Goal: Transaction & Acquisition: Register for event/course

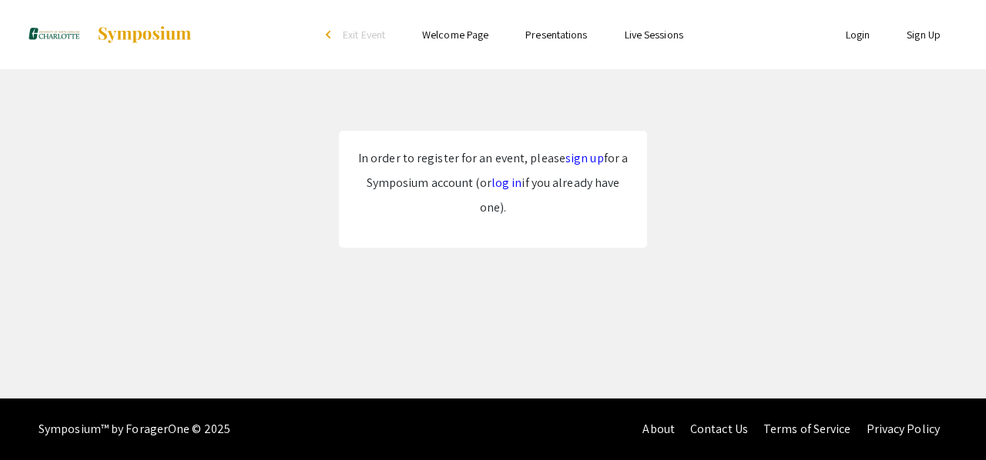
click at [505, 187] on link "log in" at bounding box center [506, 183] width 31 height 16
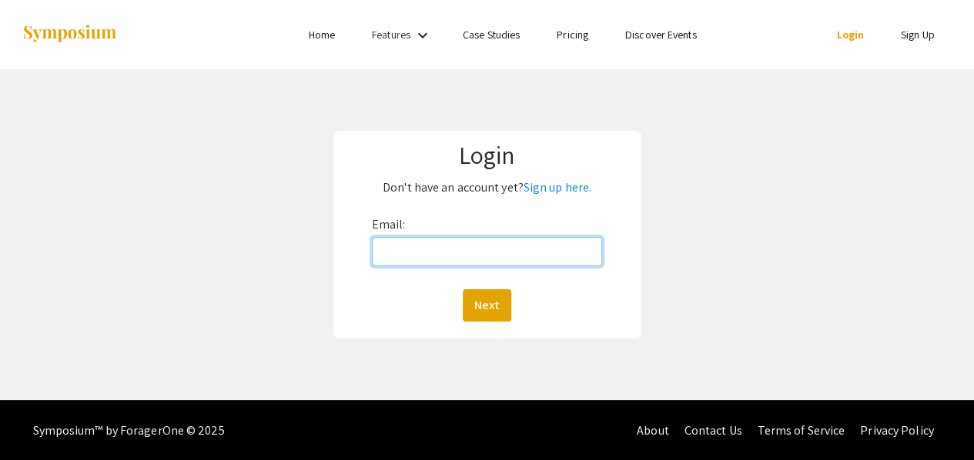
click at [447, 253] on input "Email:" at bounding box center [487, 251] width 231 height 29
type input "[EMAIL_ADDRESS][DOMAIN_NAME]"
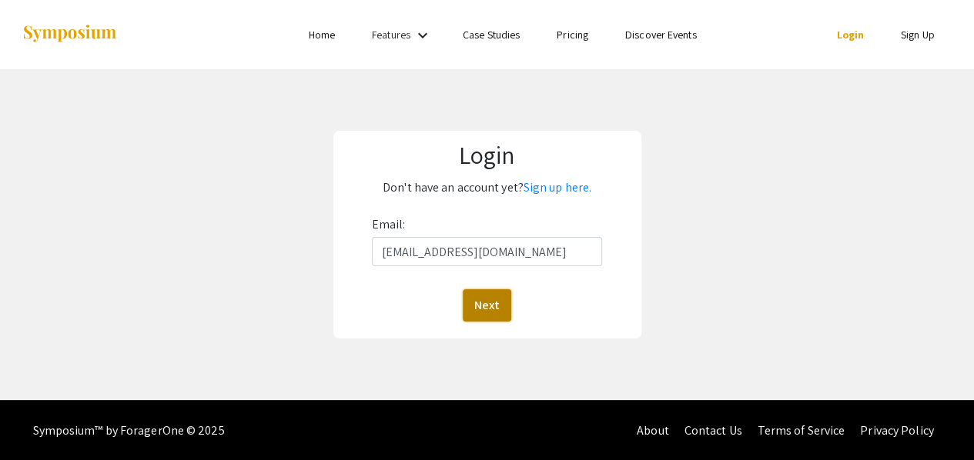
click at [505, 306] on button "Next" at bounding box center [487, 306] width 49 height 32
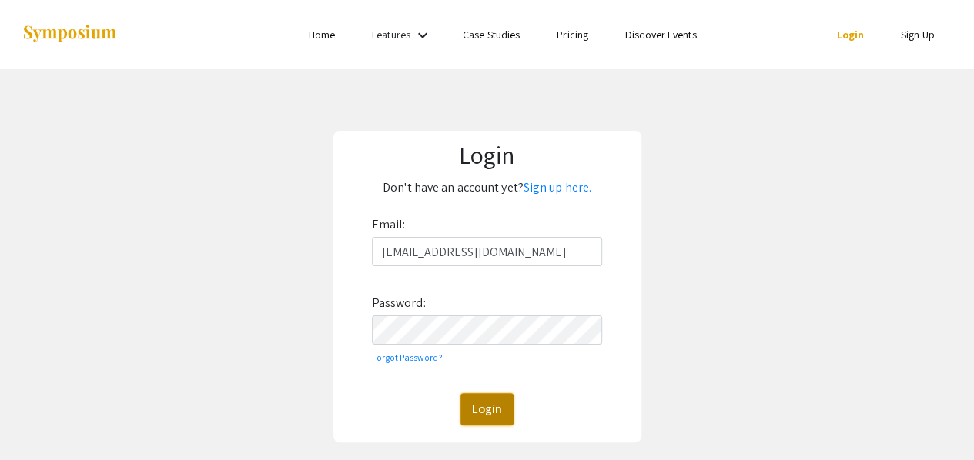
click at [479, 401] on button "Login" at bounding box center [486, 409] width 53 height 32
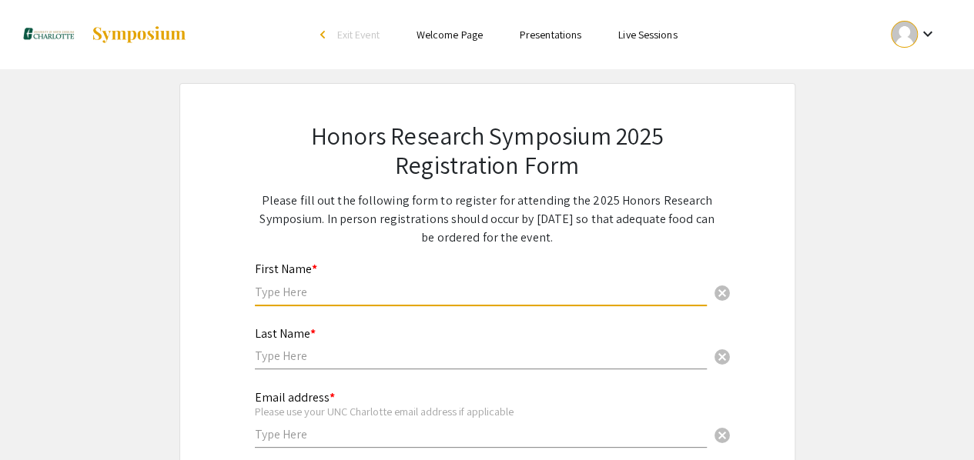
click at [374, 284] on input "text" at bounding box center [481, 292] width 452 height 16
type input "[PERSON_NAME]"
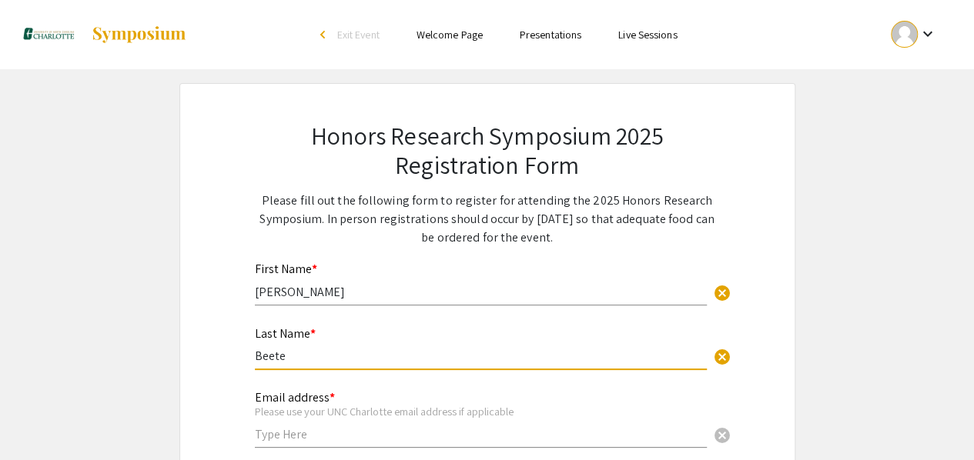
type input "Beete"
